Goal: Information Seeking & Learning: Learn about a topic

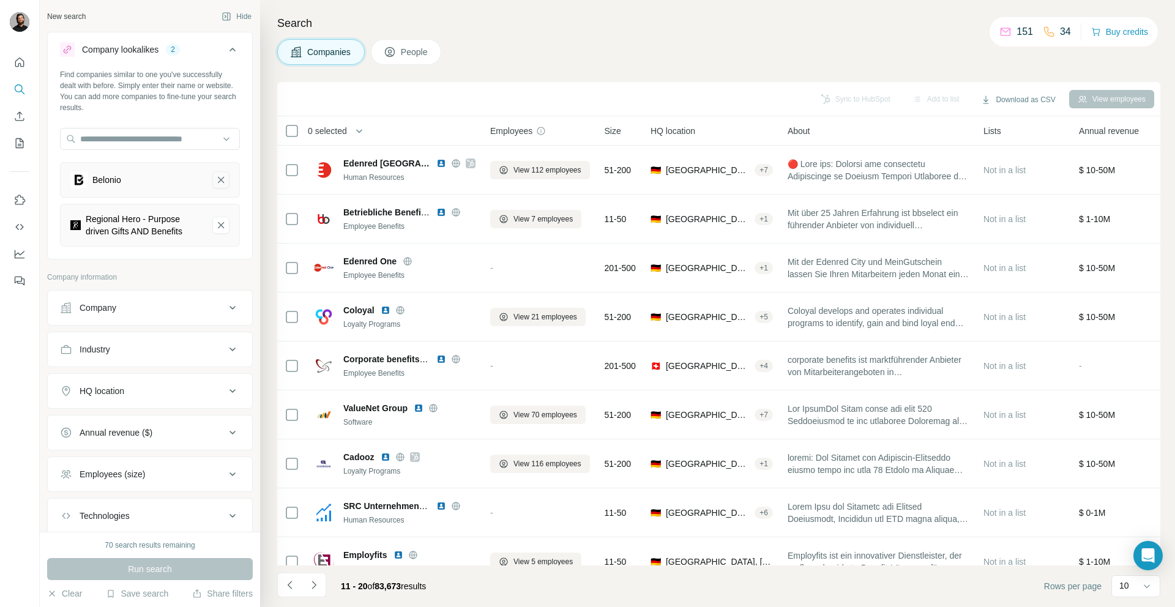
scroll to position [76, 0]
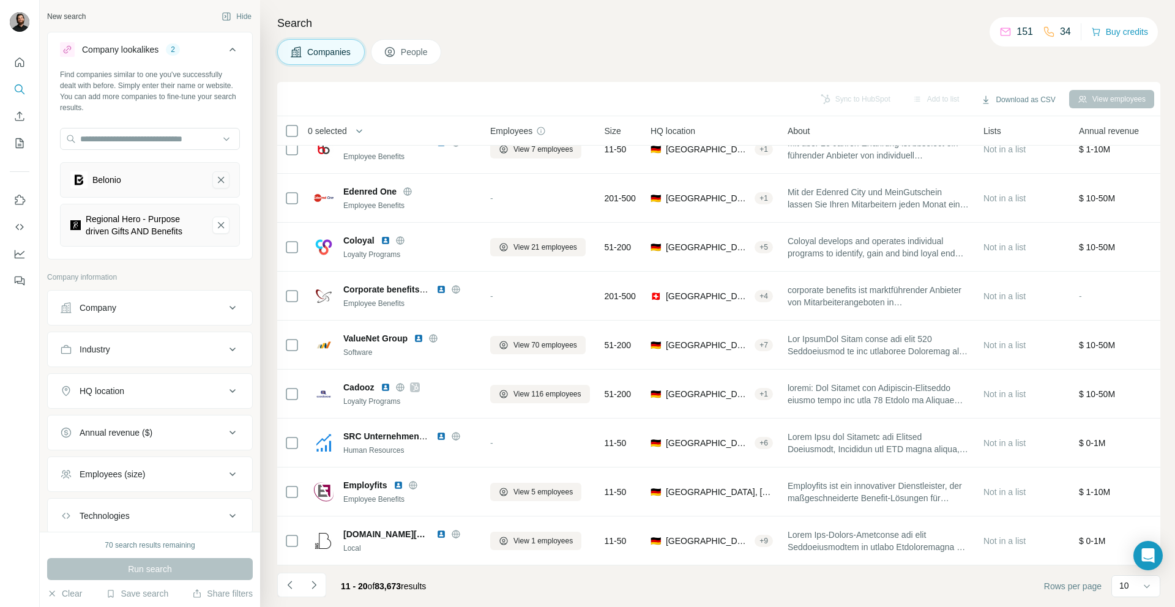
click at [215, 176] on icon "Belonio-remove-button" at bounding box center [220, 180] width 11 height 12
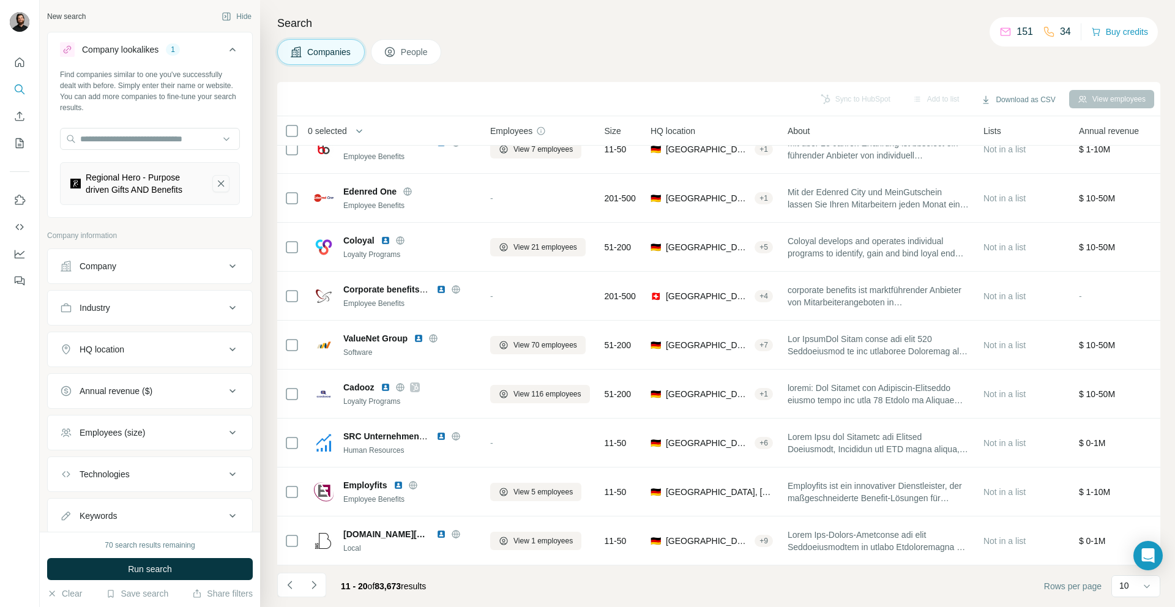
click at [212, 176] on button "Regional Hero - Purpose driven Gifts AND Benefits-remove-button" at bounding box center [220, 183] width 17 height 17
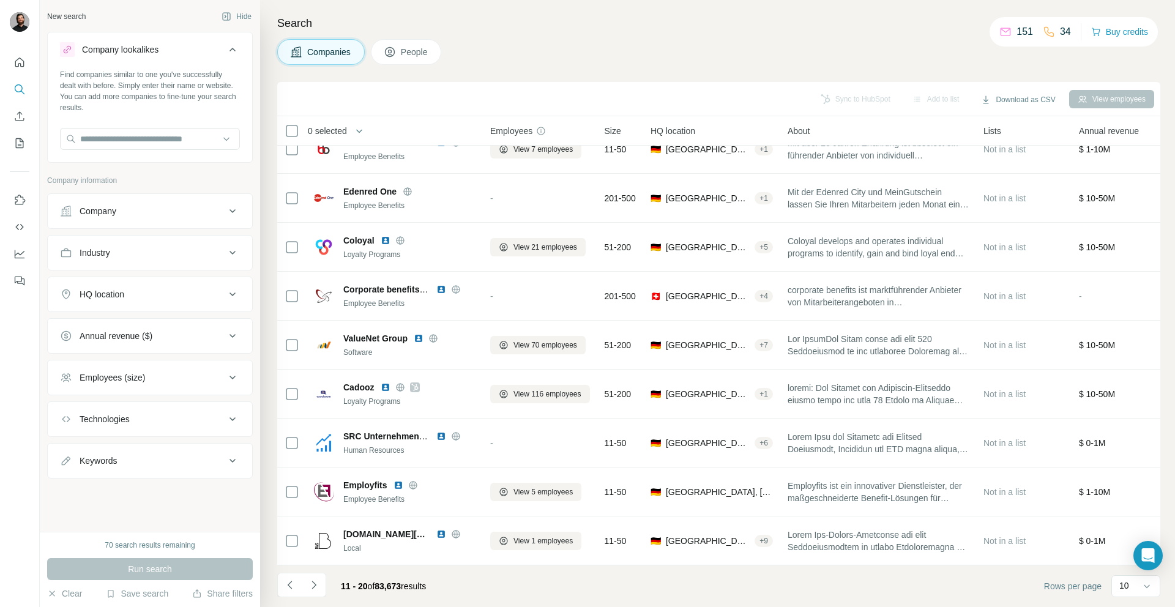
click at [205, 410] on button "Technologies" at bounding box center [150, 418] width 204 height 29
click at [206, 411] on button "Technologies" at bounding box center [150, 421] width 204 height 34
click at [112, 138] on input "text" at bounding box center [150, 139] width 180 height 22
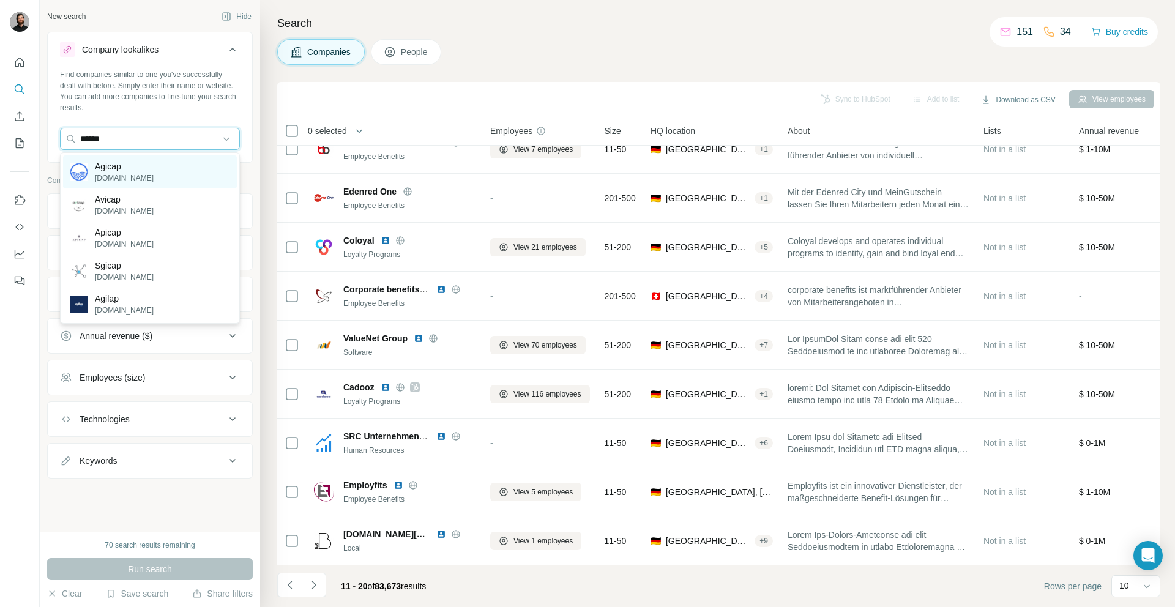
type input "******"
click at [148, 162] on div "Agicap [DOMAIN_NAME]" at bounding box center [150, 171] width 174 height 33
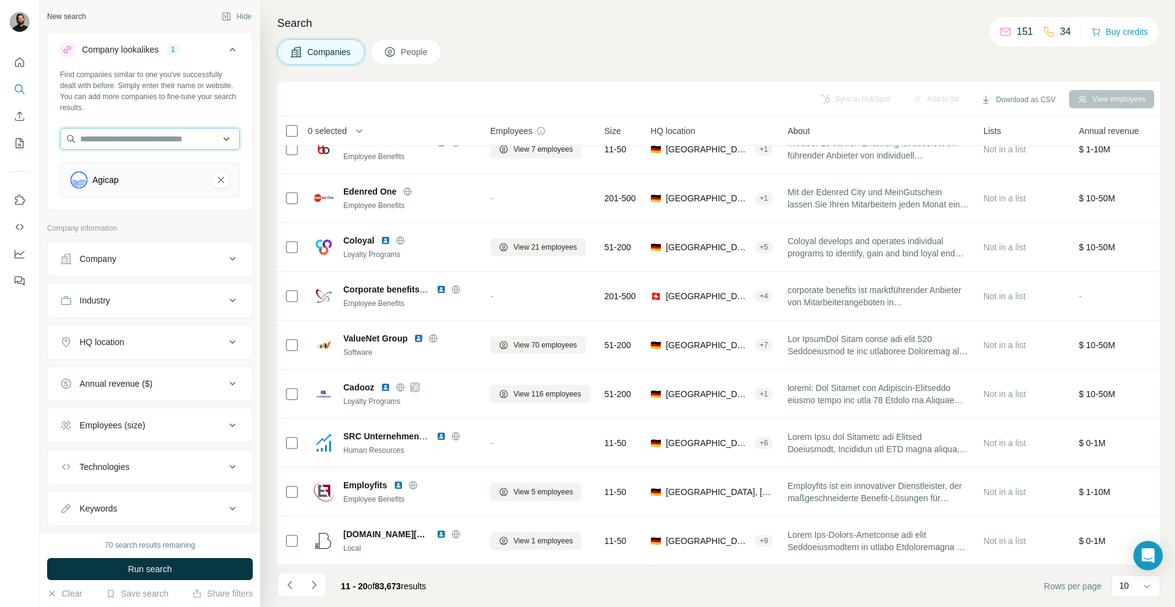
click at [128, 133] on input "text" at bounding box center [150, 139] width 180 height 22
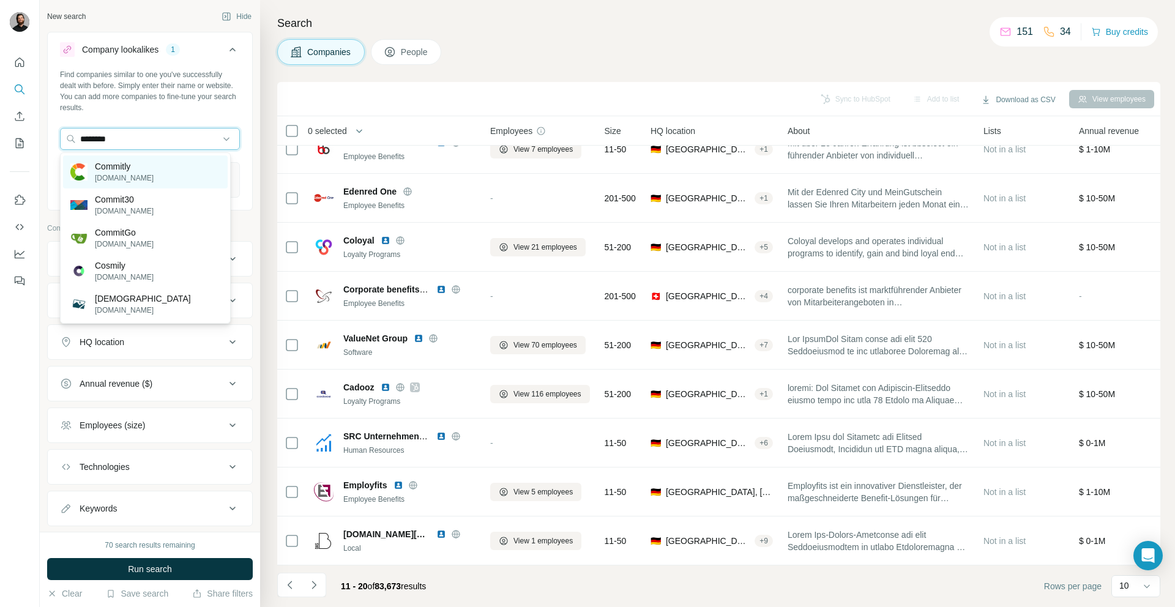
type input "********"
click at [131, 166] on p "Commitly" at bounding box center [124, 166] width 59 height 12
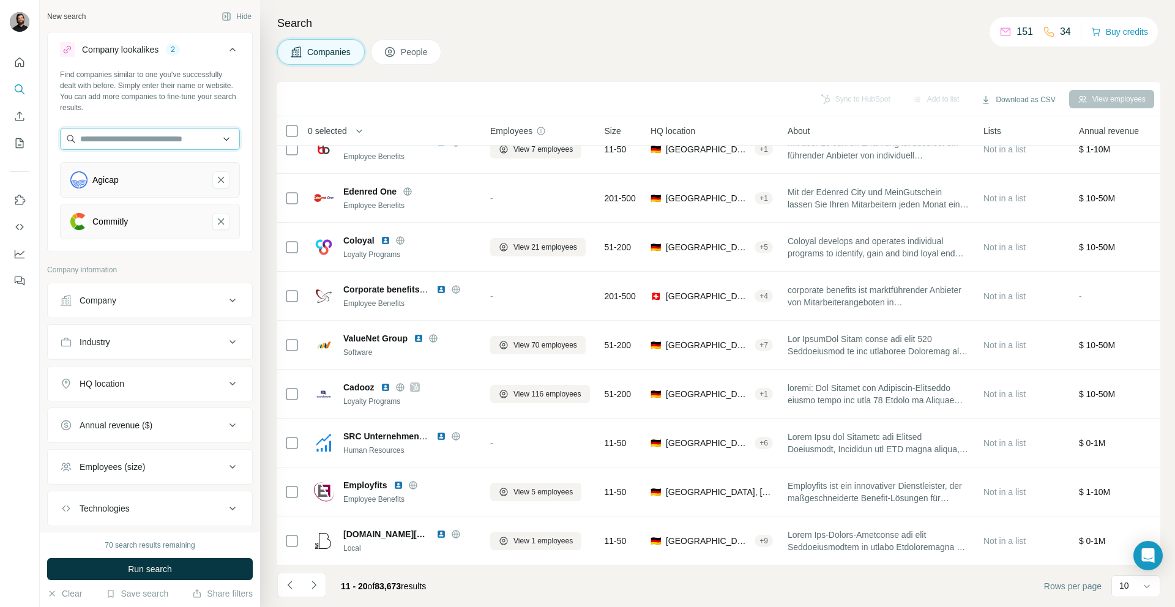
click at [130, 138] on input "text" at bounding box center [150, 139] width 180 height 22
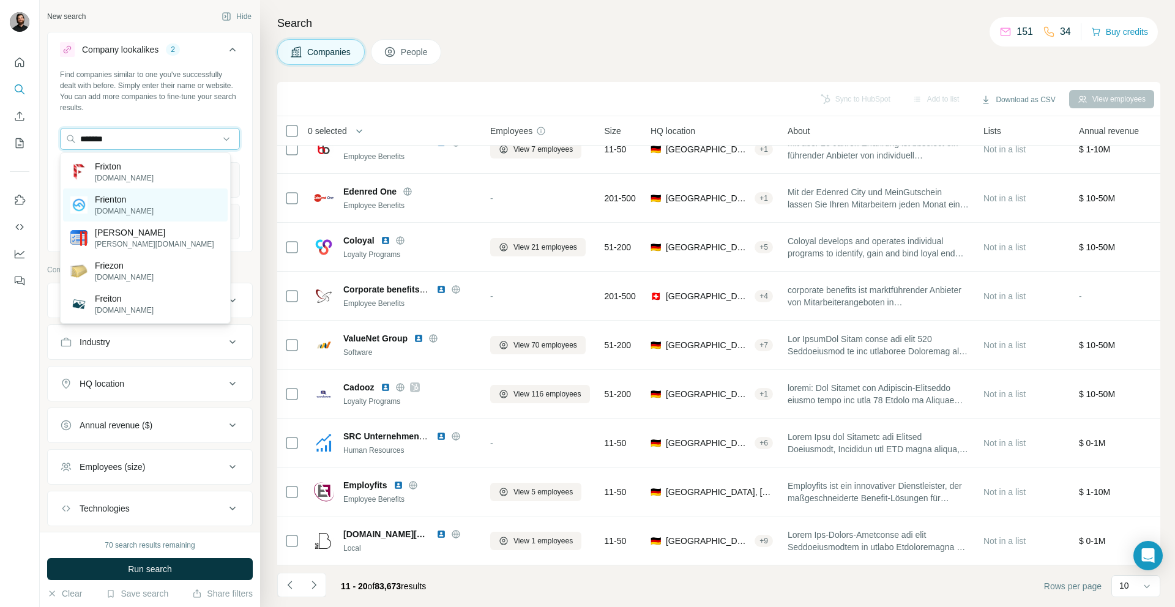
type input "*******"
click at [133, 195] on p "Frienton" at bounding box center [124, 199] width 59 height 12
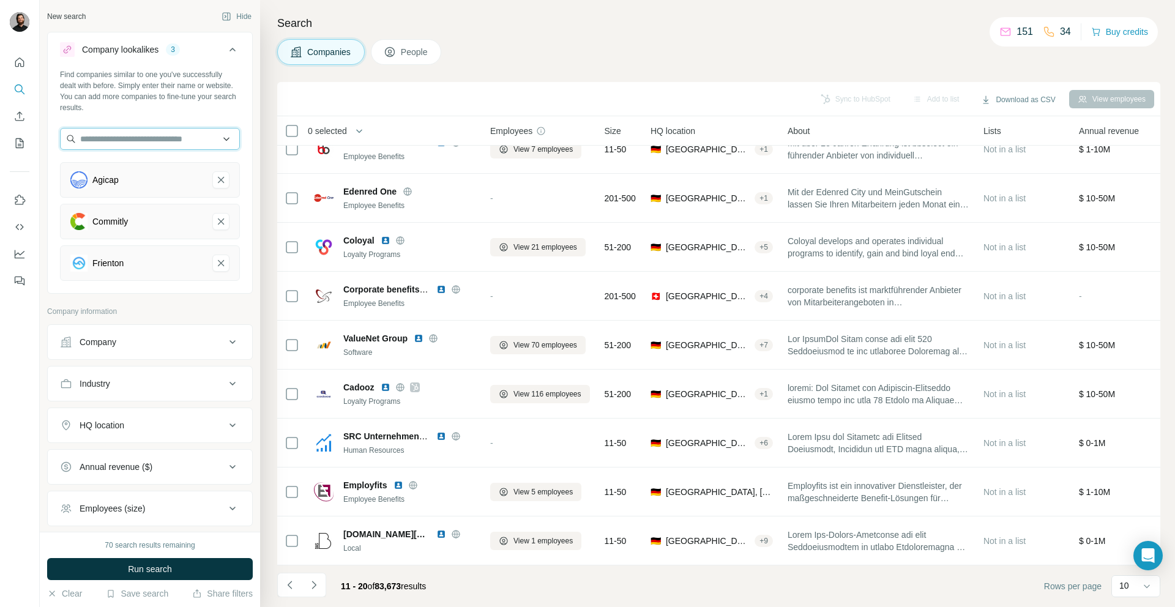
click at [116, 141] on input "text" at bounding box center [150, 139] width 180 height 22
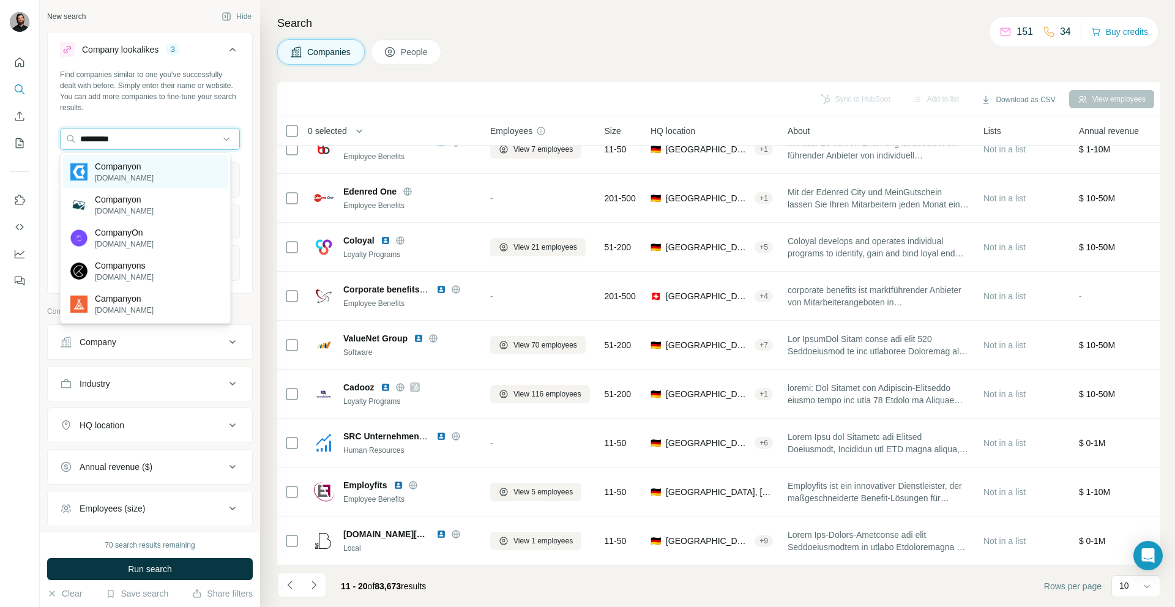
type input "*********"
click at [136, 171] on p "Companyon" at bounding box center [124, 166] width 59 height 12
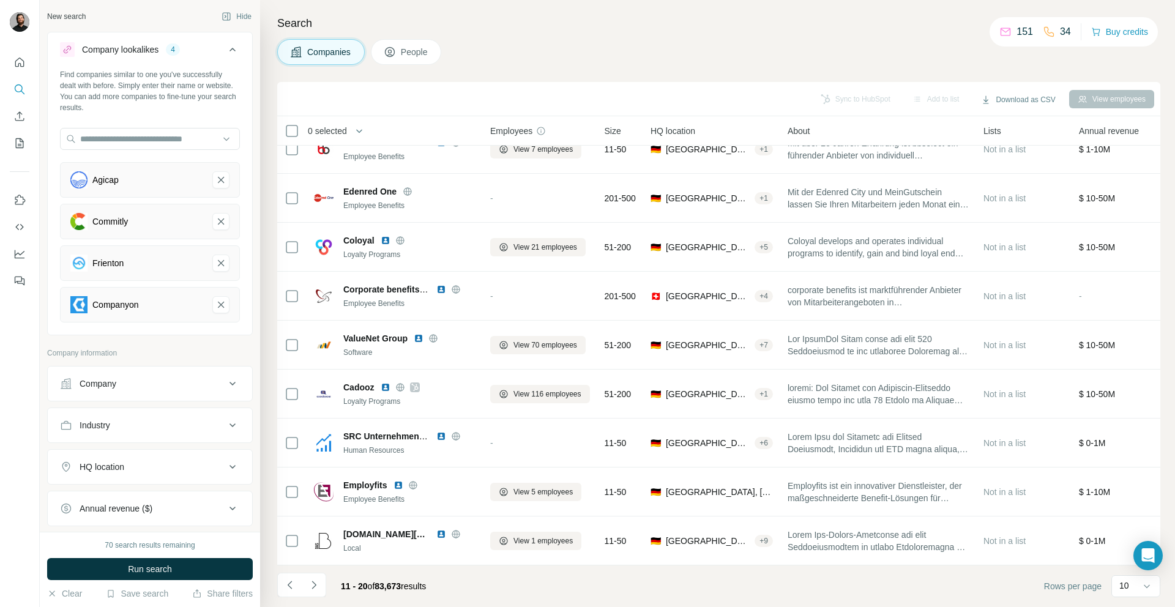
click at [141, 468] on div "HQ location" at bounding box center [142, 467] width 165 height 12
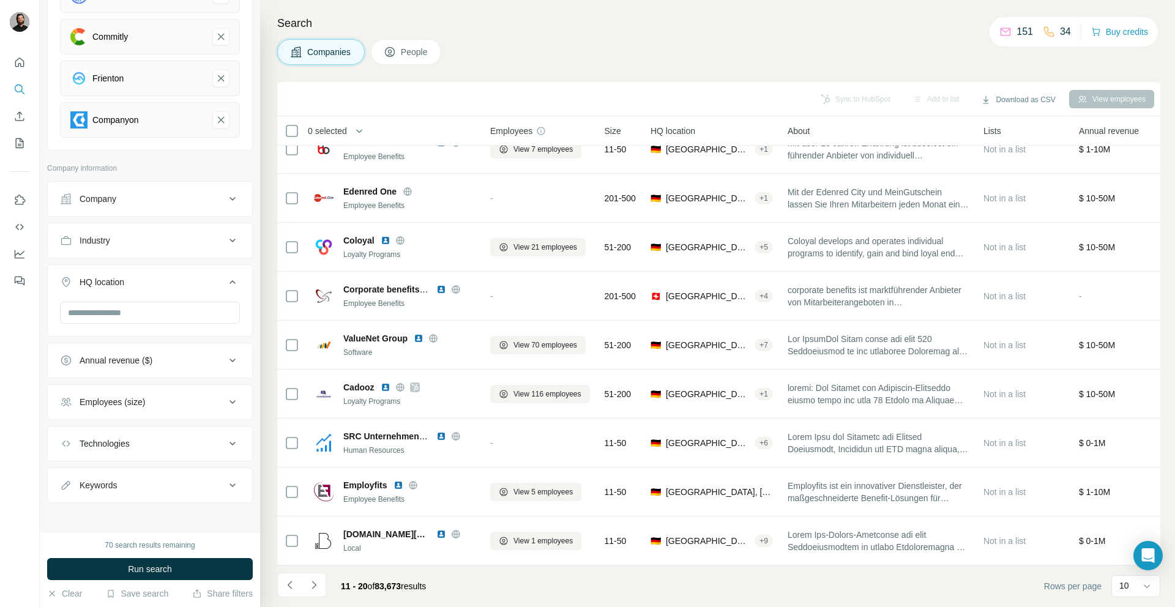
scroll to position [179, 0]
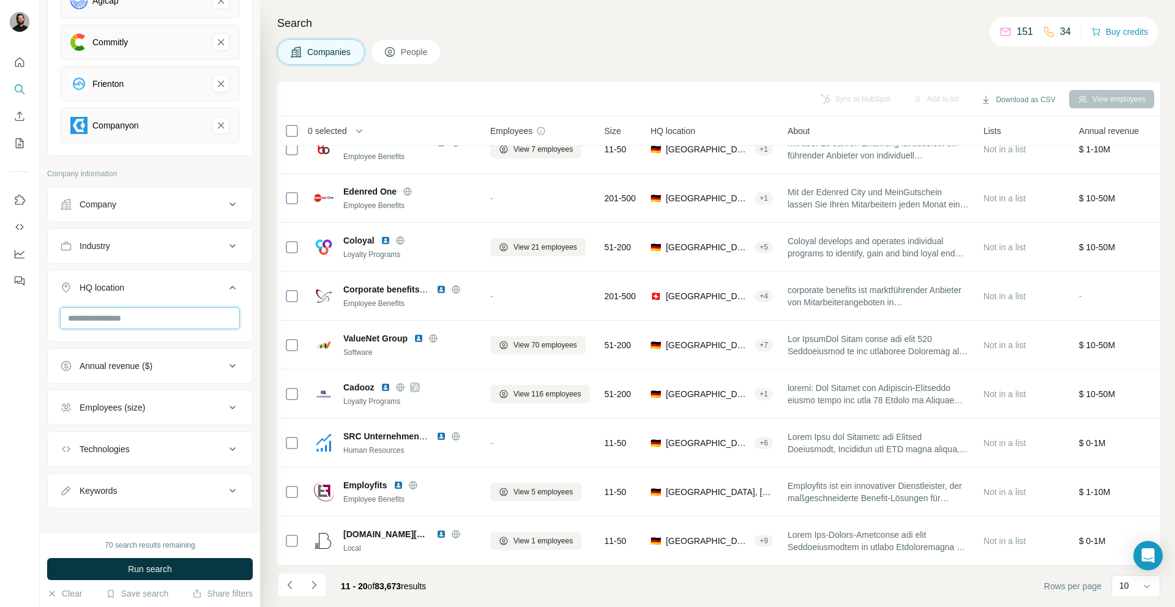
click at [106, 324] on input "text" at bounding box center [150, 318] width 180 height 22
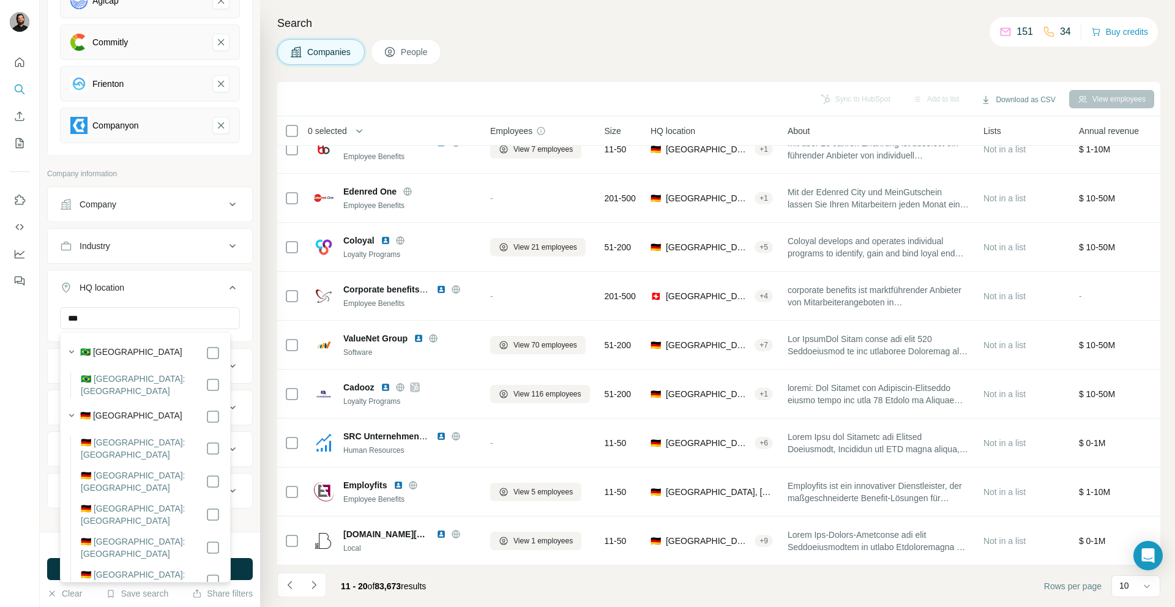
click at [137, 411] on div "🇩🇪 [GEOGRAPHIC_DATA]" at bounding box center [150, 416] width 140 height 15
click at [125, 320] on input "***" at bounding box center [150, 318] width 180 height 22
type input "******"
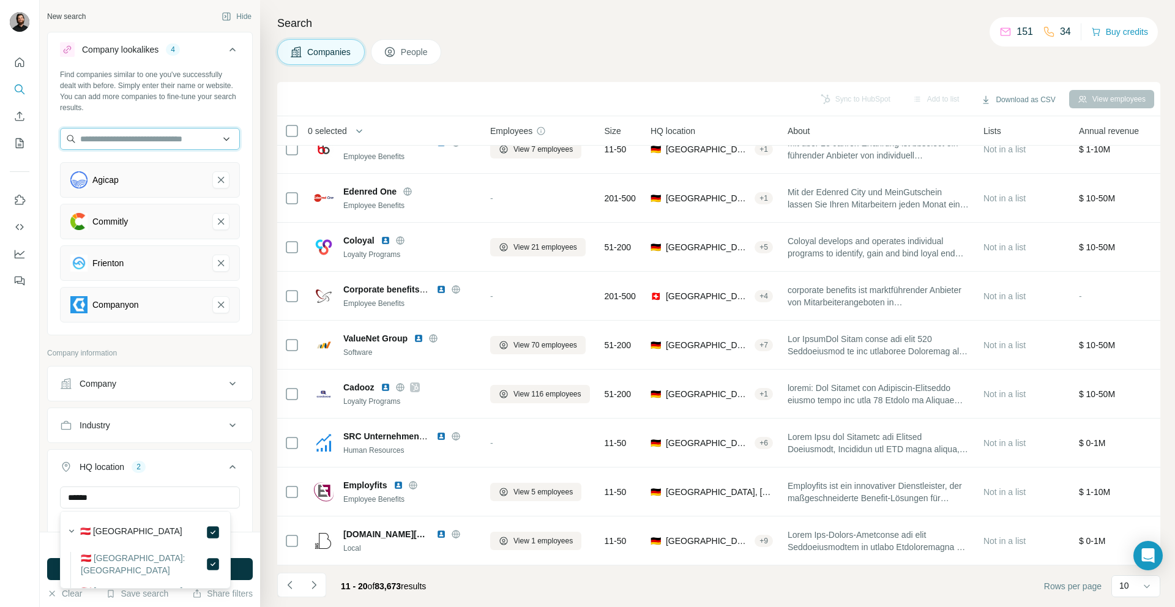
click at [113, 138] on input "text" at bounding box center [150, 139] width 180 height 22
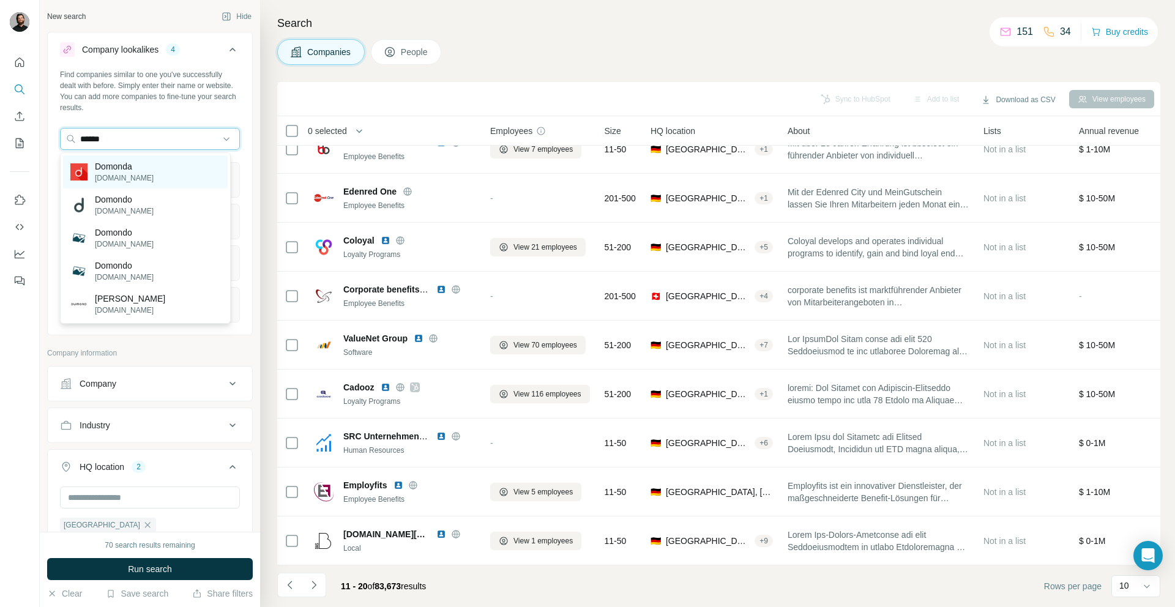
type input "******"
click at [131, 163] on p "Domonda" at bounding box center [124, 166] width 59 height 12
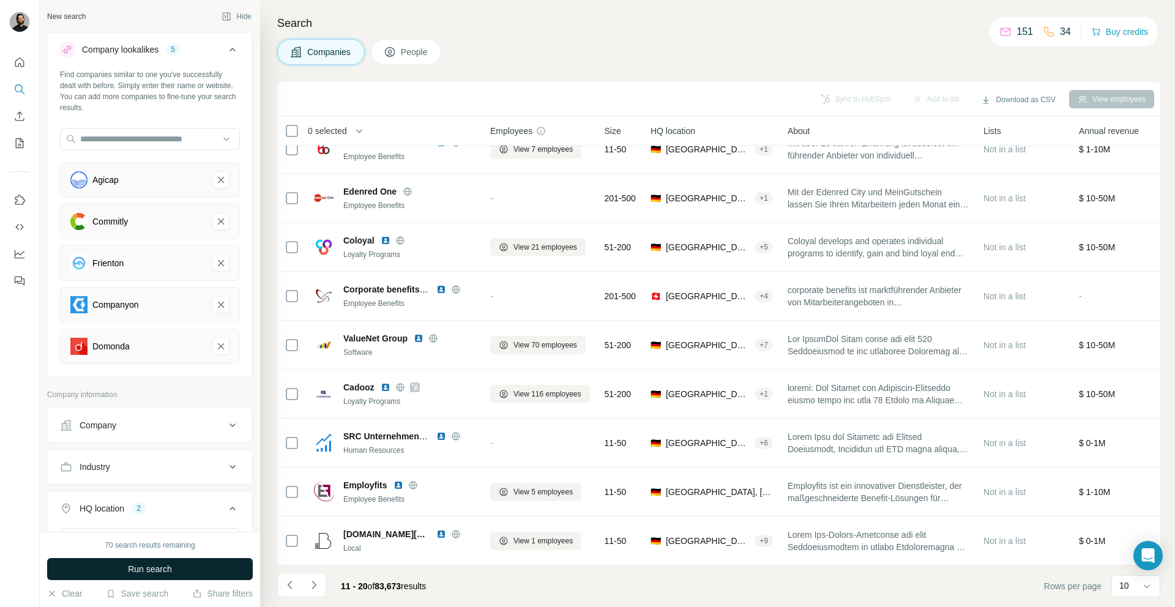
click at [163, 573] on span "Run search" at bounding box center [150, 569] width 44 height 12
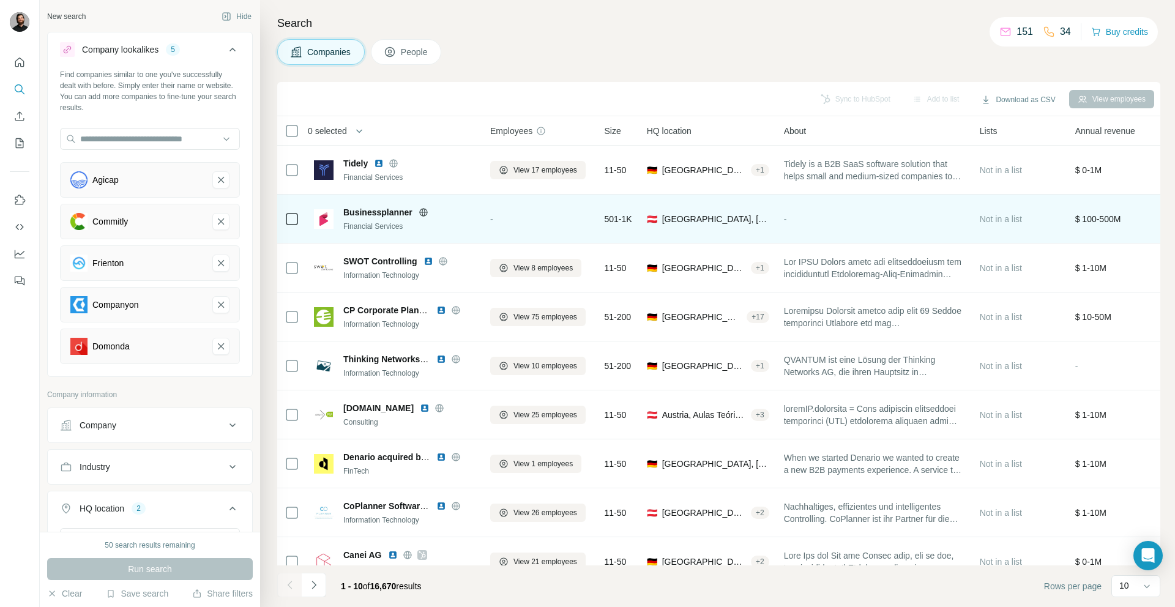
click at [421, 212] on icon at bounding box center [424, 212] width 10 height 10
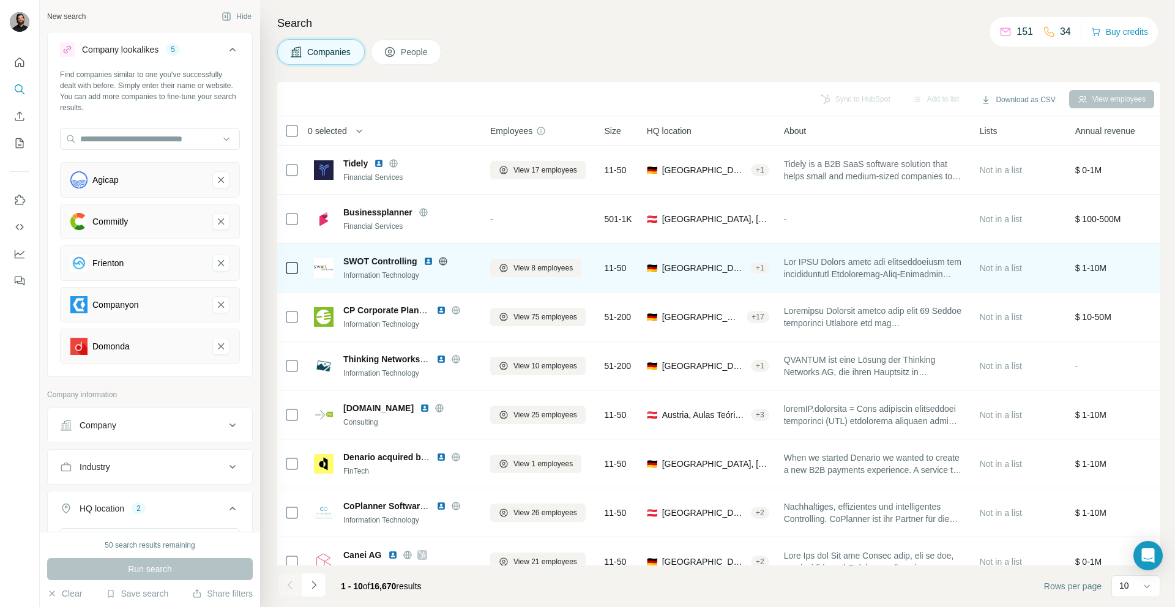
click at [425, 261] on img at bounding box center [428, 261] width 10 height 10
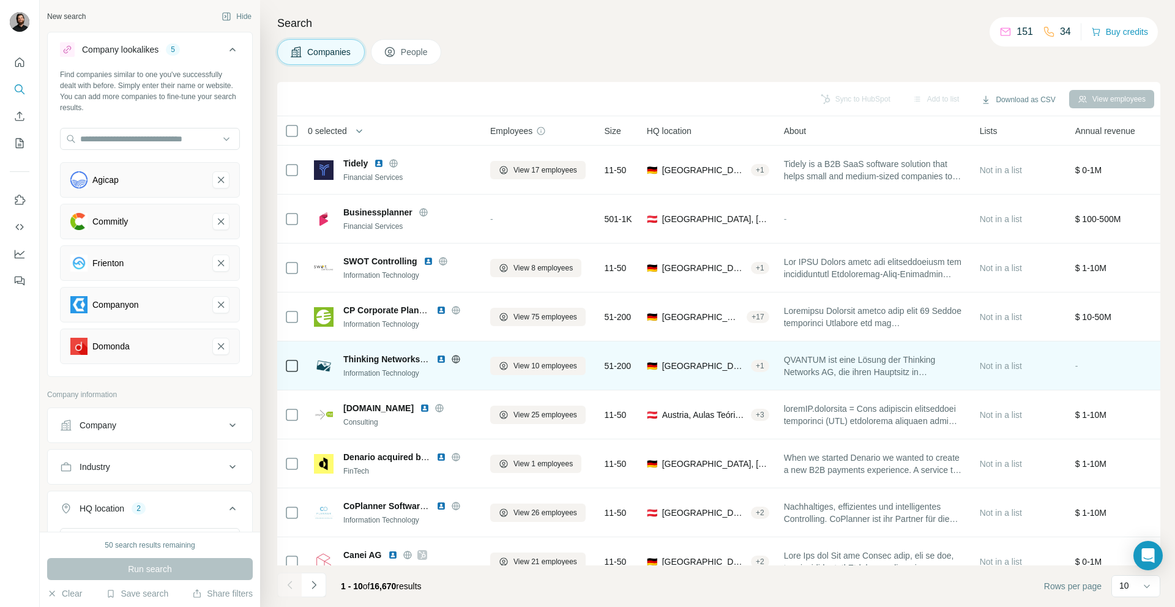
click at [442, 357] on img at bounding box center [441, 359] width 10 height 10
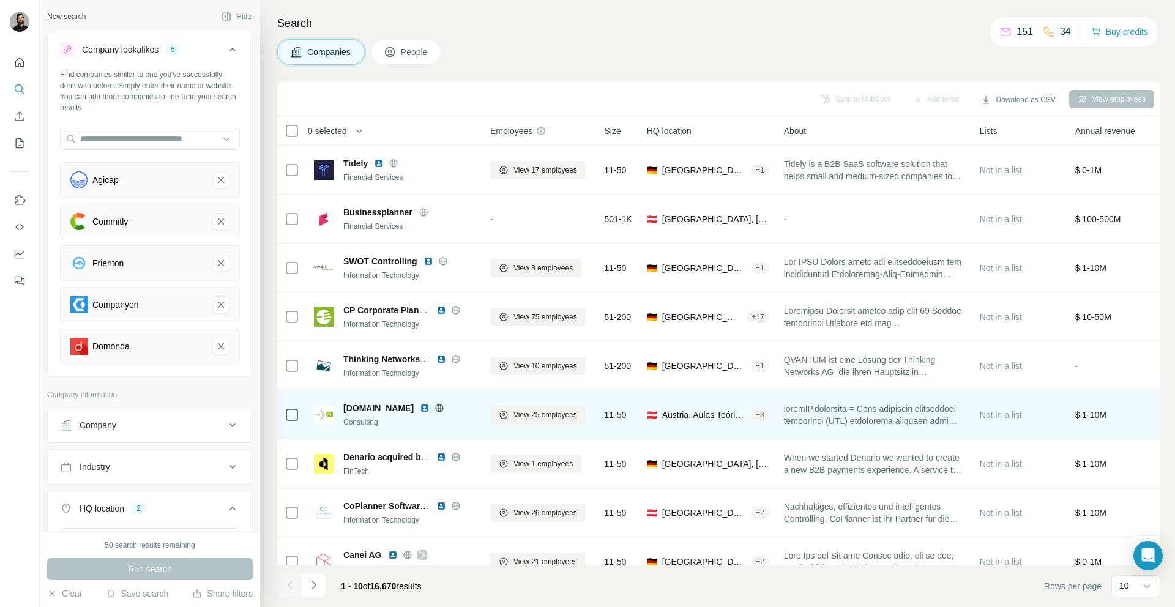
click at [430, 404] on img at bounding box center [425, 408] width 10 height 10
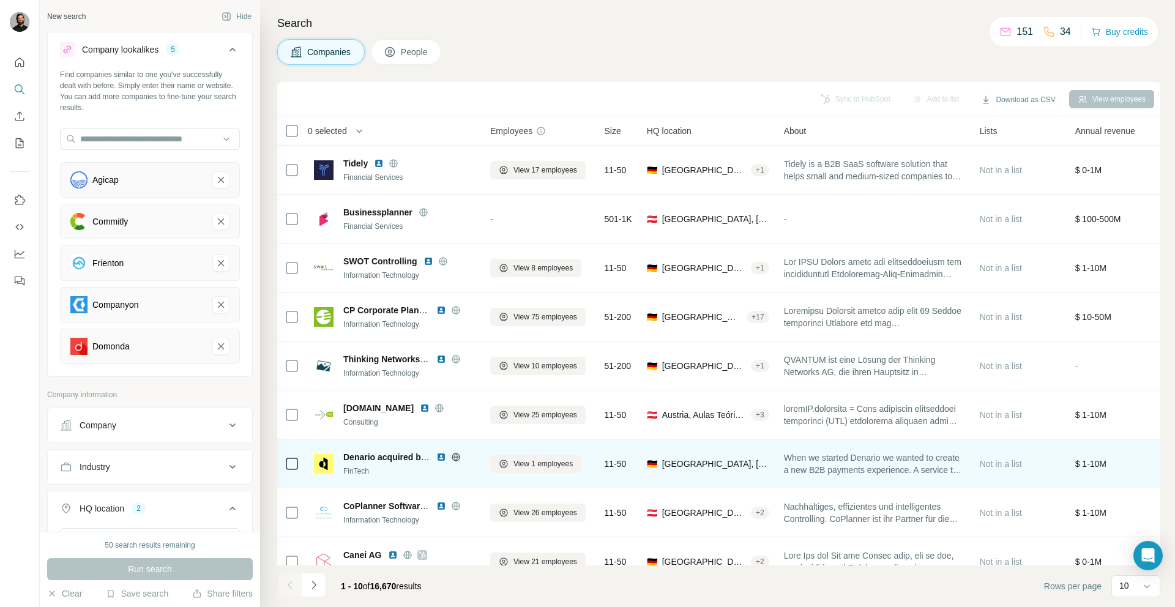
click at [439, 456] on img at bounding box center [441, 457] width 10 height 10
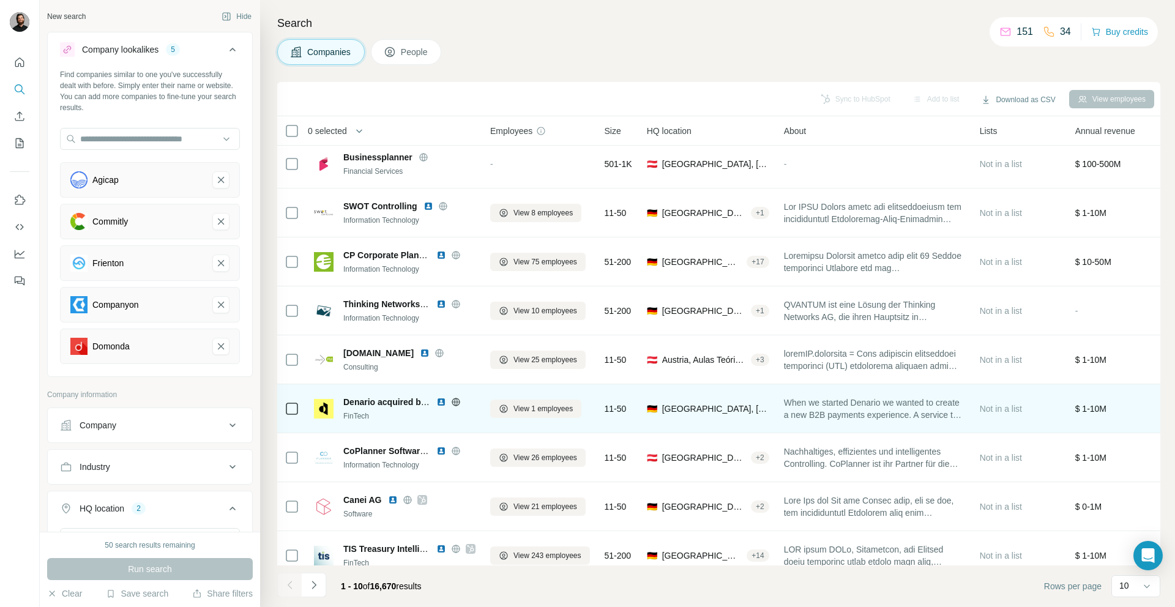
scroll to position [76, 0]
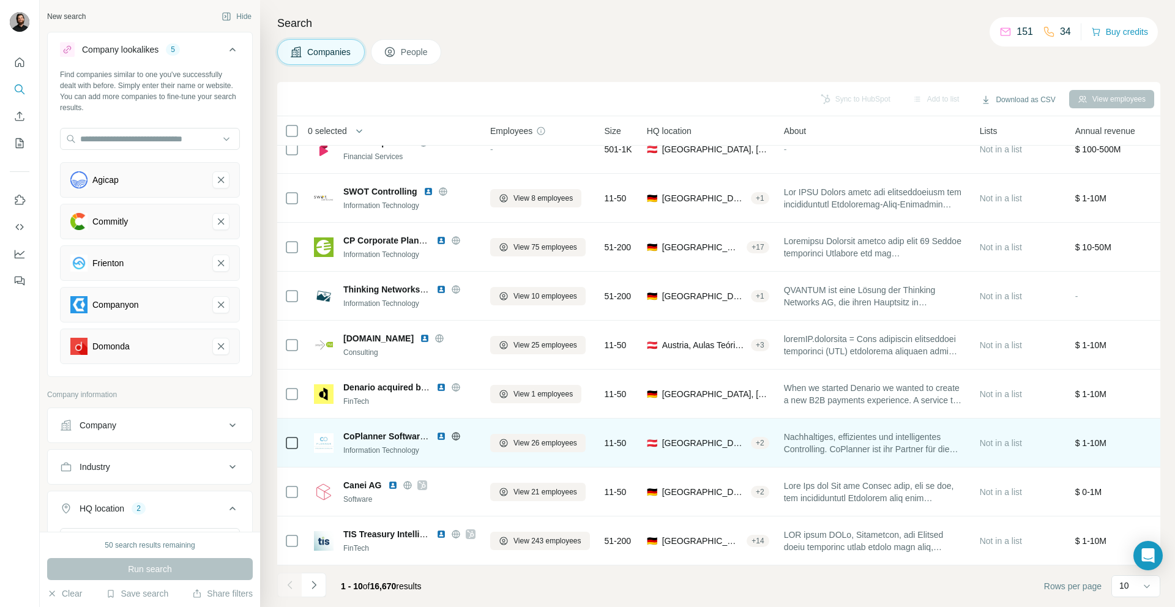
click at [442, 431] on img at bounding box center [441, 436] width 10 height 10
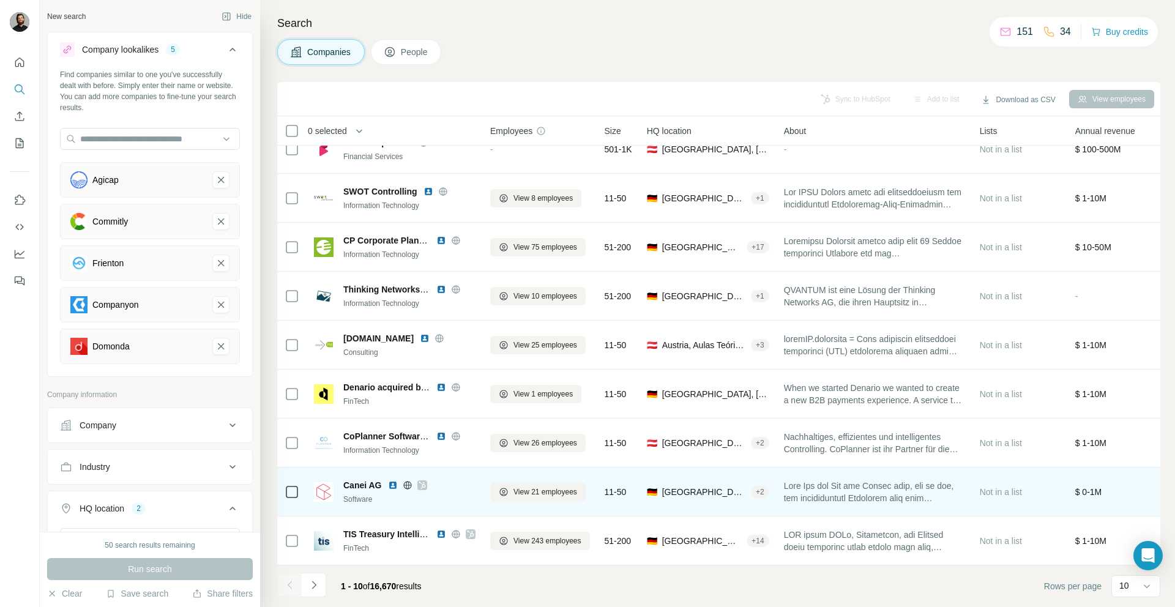
click at [394, 480] on img at bounding box center [393, 485] width 10 height 10
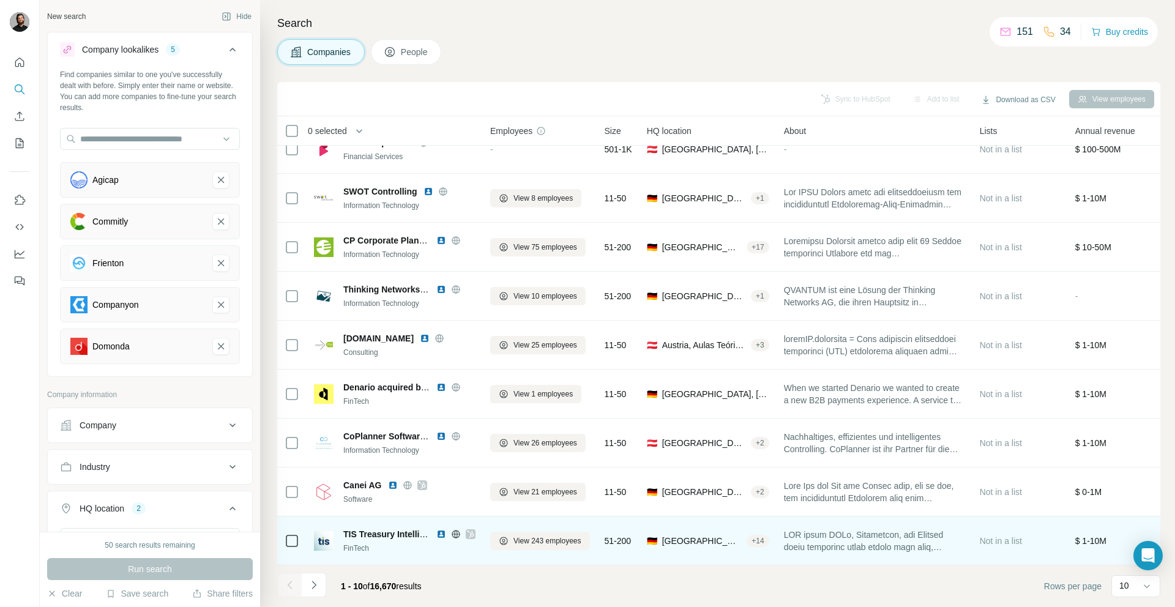
click at [445, 529] on img at bounding box center [441, 534] width 10 height 10
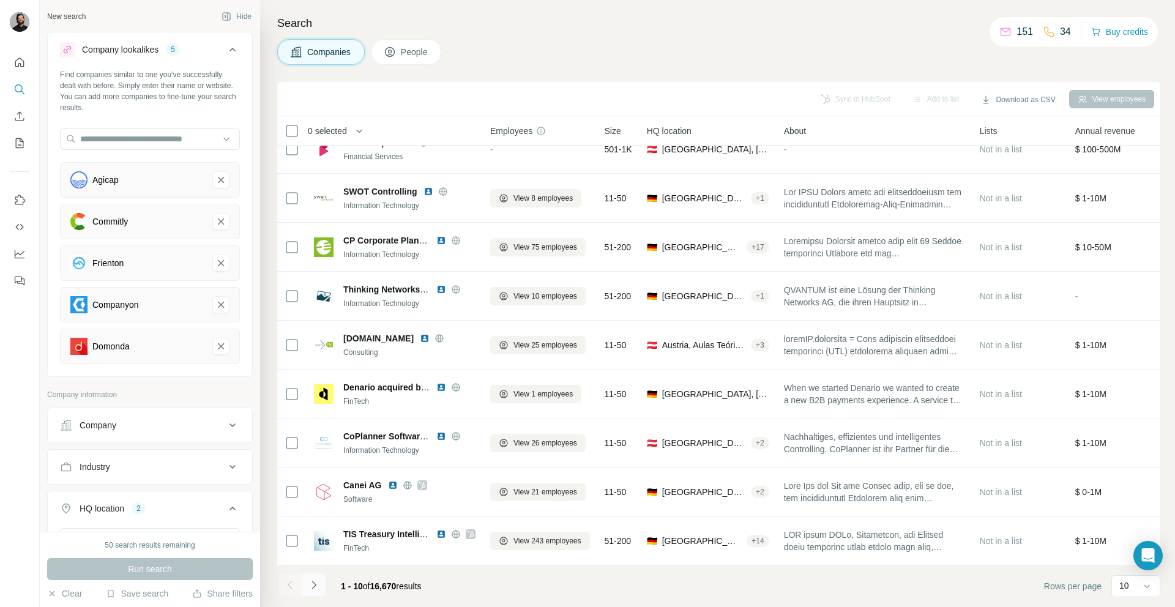
click at [313, 584] on icon "Navigate to next page" at bounding box center [314, 585] width 12 height 12
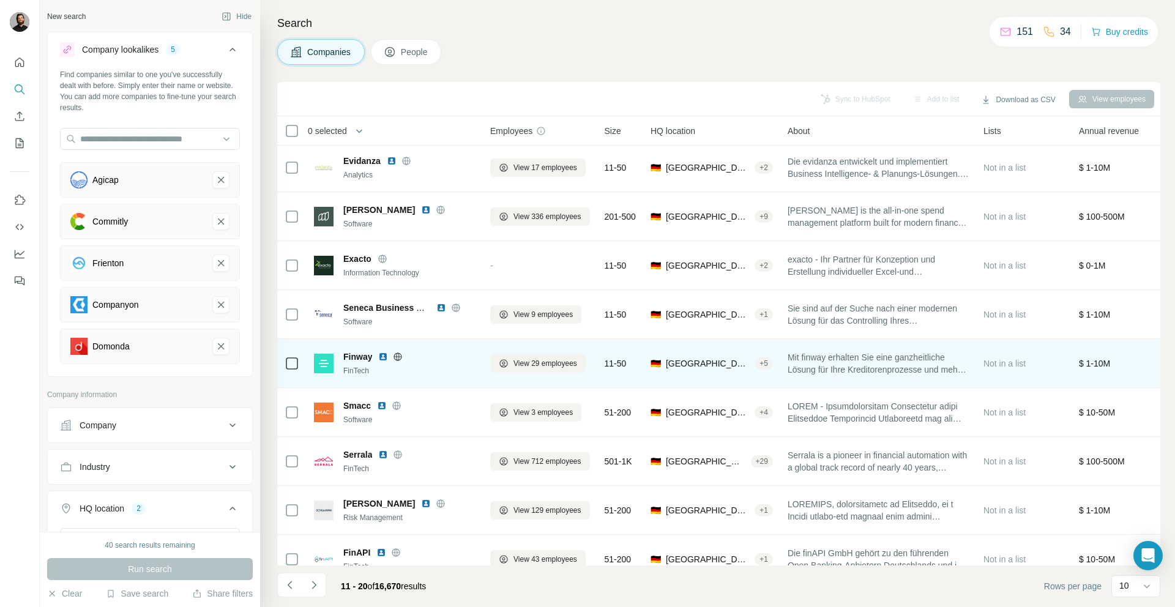
scroll to position [0, 0]
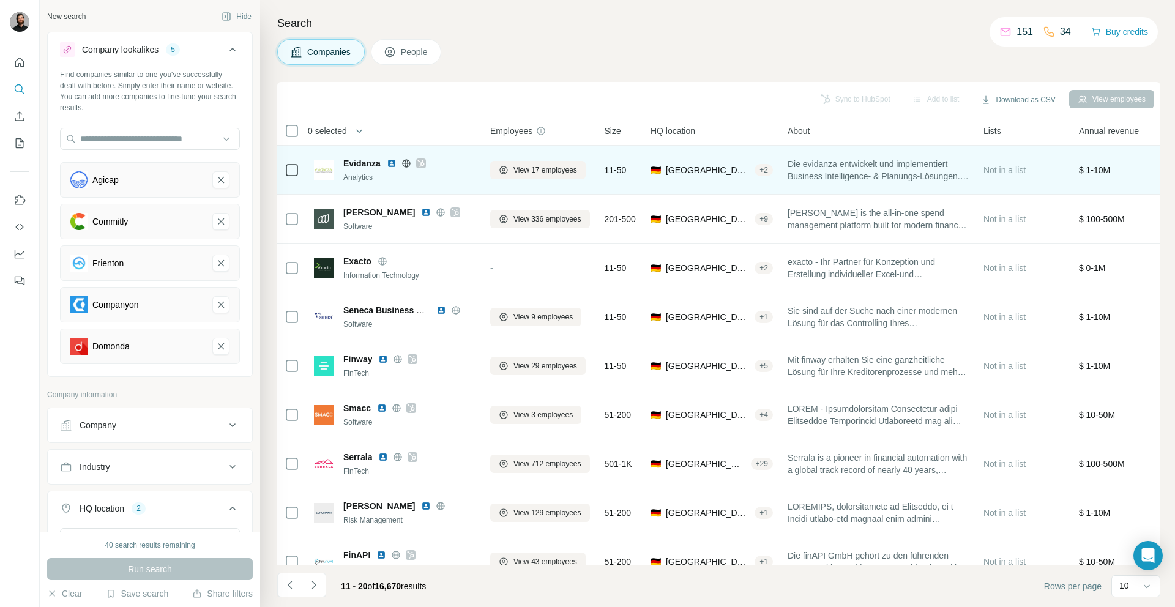
click at [392, 163] on img at bounding box center [392, 163] width 10 height 10
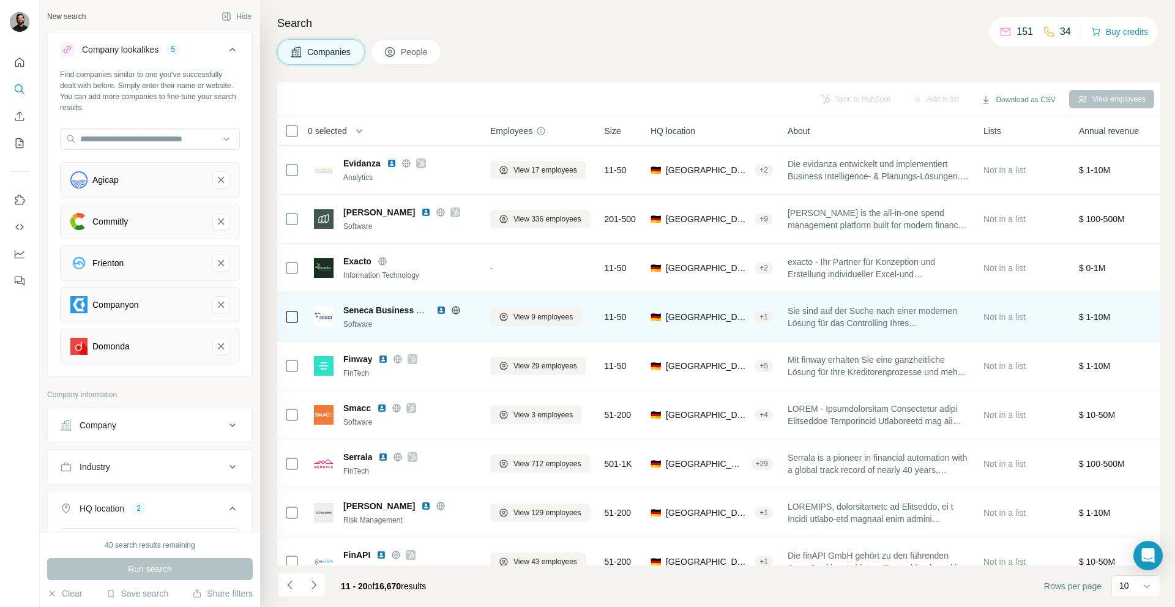
click at [441, 308] on img at bounding box center [441, 310] width 10 height 10
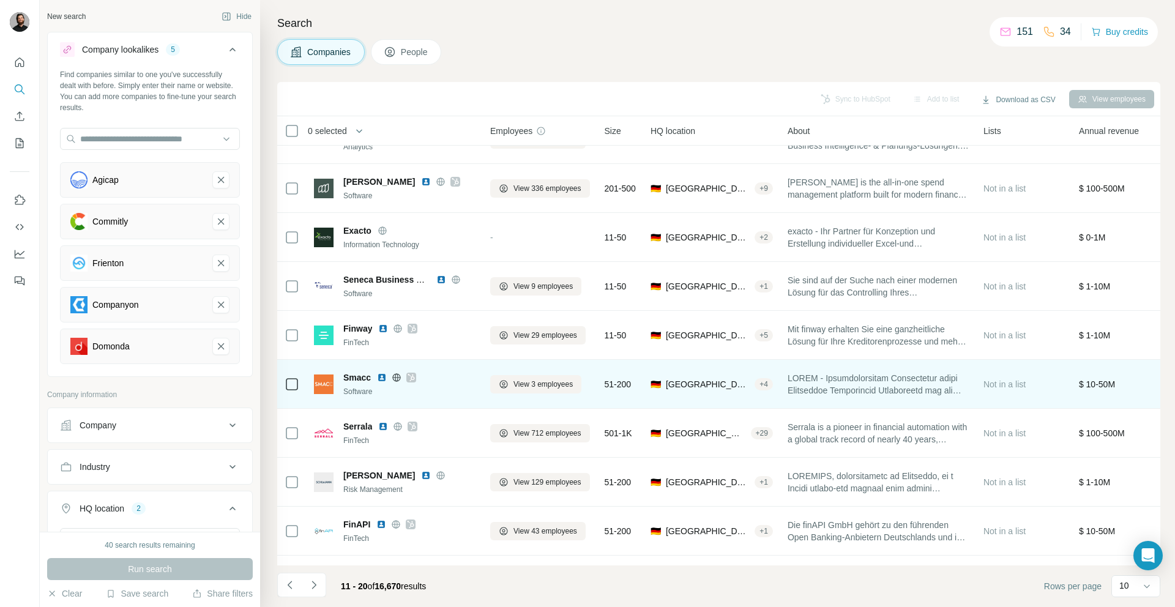
scroll to position [31, 0]
click at [384, 375] on img at bounding box center [382, 377] width 10 height 10
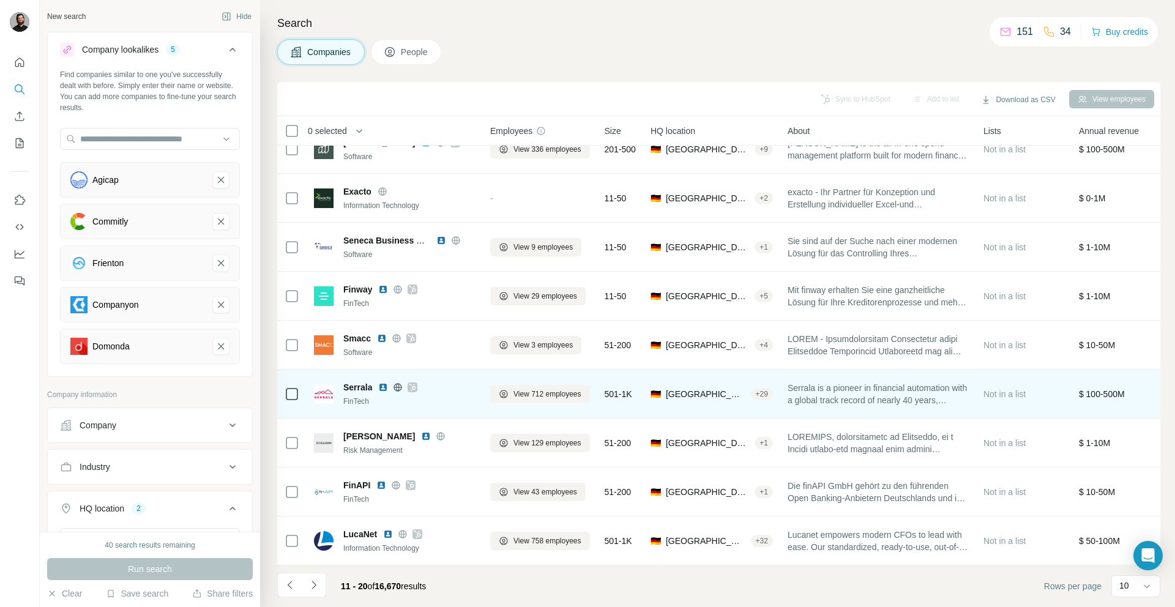
scroll to position [76, 0]
